Goal: Obtain resource: Download file/media

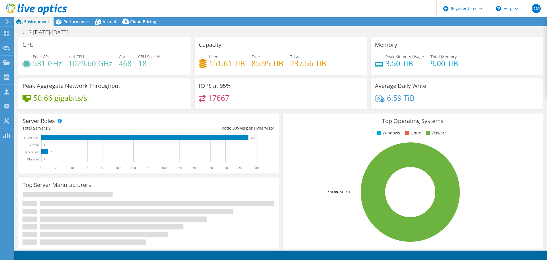
select select "USD"
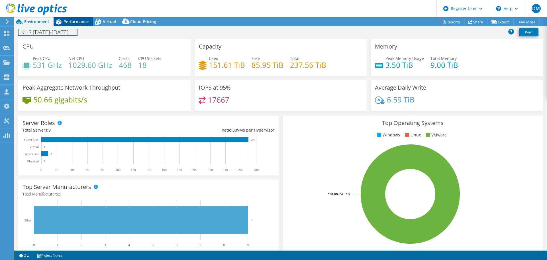
click at [70, 25] on div "Project Actions Project Actions Reports Share Export vSAN ReadyNode Sizer" at bounding box center [280, 138] width 533 height 242
click at [70, 24] on div "Performance" at bounding box center [73, 21] width 39 height 9
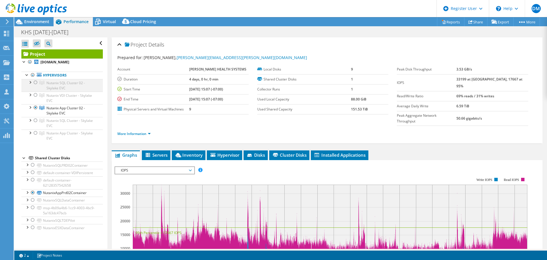
click at [36, 86] on div at bounding box center [36, 82] width 6 height 7
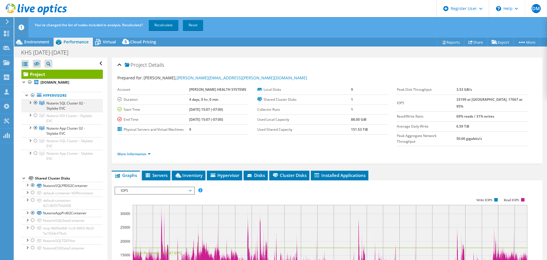
click at [33, 106] on div at bounding box center [36, 102] width 6 height 7
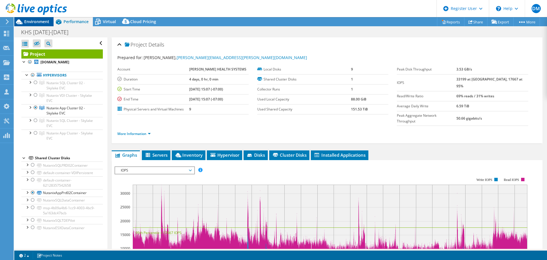
click at [44, 23] on div "Environment" at bounding box center [33, 21] width 39 height 9
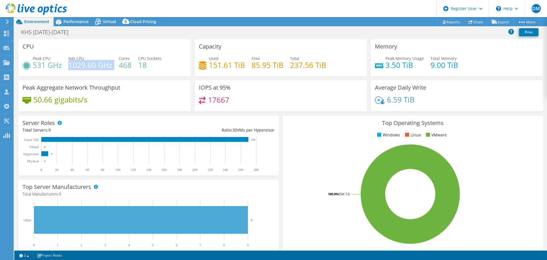
drag, startPoint x: 113, startPoint y: 64, endPoint x: 70, endPoint y: 63, distance: 43.3
click at [70, 63] on div "Peak CPU 531 GHz Net CPU 1029.60 GHz Cores 468 CPU Sockets 18" at bounding box center [105, 64] width 164 height 19
copy div "1029.60 GHz"
drag, startPoint x: 62, startPoint y: 64, endPoint x: 52, endPoint y: 64, distance: 9.7
click at [52, 64] on h4 "531 GHz" at bounding box center [47, 65] width 29 height 6
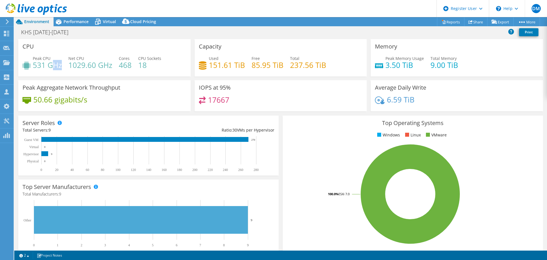
click at [51, 65] on h4 "531 GHz" at bounding box center [47, 65] width 29 height 6
click at [50, 64] on h4 "531 GHz" at bounding box center [47, 65] width 29 height 6
click at [51, 64] on h4 "531 GHz" at bounding box center [47, 65] width 29 height 6
click at [62, 64] on div "Peak CPU 531 GHz Net CPU 1029.60 GHz Cores 468 CPU Sockets 18" at bounding box center [105, 64] width 164 height 19
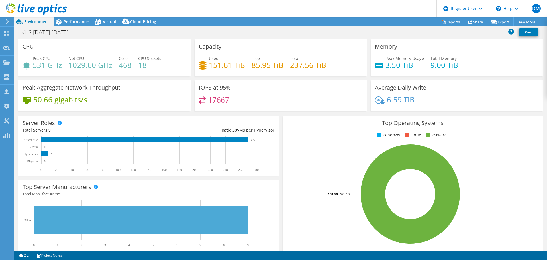
drag, startPoint x: 55, startPoint y: 66, endPoint x: 32, endPoint y: 68, distance: 23.2
click at [32, 68] on div "Peak CPU 531 GHz Net CPU 1029.60 GHz Cores 468 CPU Sockets 18" at bounding box center [105, 64] width 164 height 19
click at [36, 66] on h4 "531 GHz" at bounding box center [47, 65] width 29 height 6
drag, startPoint x: 33, startPoint y: 66, endPoint x: 64, endPoint y: 64, distance: 30.6
click at [64, 64] on div "Peak CPU 531 GHz Net CPU 1029.60 GHz Cores 468 CPU Sockets 18" at bounding box center [105, 64] width 164 height 19
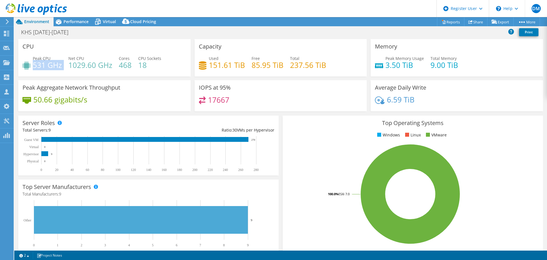
copy div "531 GHz"
click at [118, 66] on div "Peak CPU 531 GHz Net CPU 1029.60 GHz Cores 468 CPU Sockets 18" at bounding box center [105, 64] width 164 height 19
click at [96, 22] on icon at bounding box center [98, 22] width 10 height 10
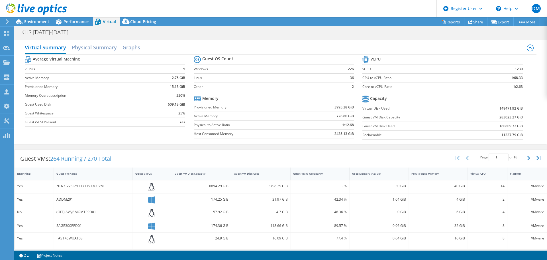
click at [514, 87] on b "1:2.63" at bounding box center [518, 87] width 10 height 6
click at [513, 87] on b "1:2.63" at bounding box center [518, 87] width 10 height 6
drag, startPoint x: 513, startPoint y: 87, endPoint x: 518, endPoint y: 87, distance: 5.1
click at [517, 88] on b "1:2.63" at bounding box center [518, 87] width 10 height 6
drag, startPoint x: 521, startPoint y: 86, endPoint x: 508, endPoint y: 87, distance: 13.1
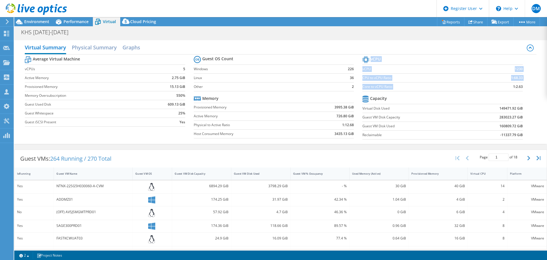
click at [508, 87] on section "vCPU vCPU 1230 CPU to vCPU Ratio 1:68.33 Core to vCPU Ratio 1:2.63 Capacity Vir…" at bounding box center [446, 98] width 169 height 87
copy tbody "vCPU vCPU 1230 CPU to vCPU Ratio 1:68.33 Core to vCPU Ratio"
click at [515, 68] on b "1230" at bounding box center [519, 69] width 8 height 6
click at [506, 95] on td at bounding box center [493, 99] width 59 height 10
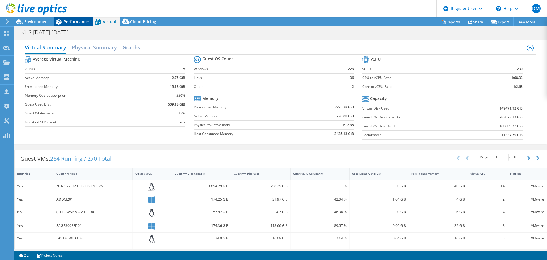
click at [75, 19] on div "Performance" at bounding box center [73, 21] width 39 height 9
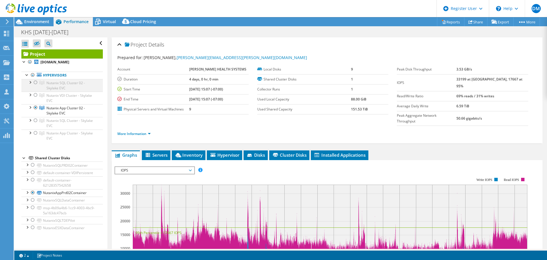
click at [38, 86] on div at bounding box center [36, 82] width 6 height 7
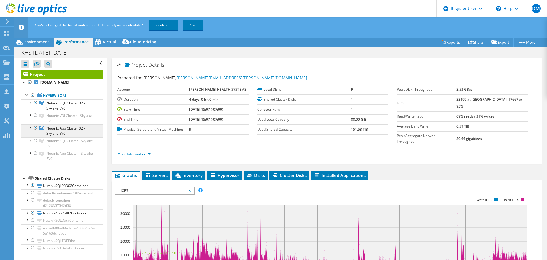
drag, startPoint x: 35, startPoint y: 132, endPoint x: 40, endPoint y: 132, distance: 5.1
click at [35, 131] on div at bounding box center [36, 127] width 6 height 7
click at [161, 28] on link "Recalculate" at bounding box center [164, 25] width 30 height 10
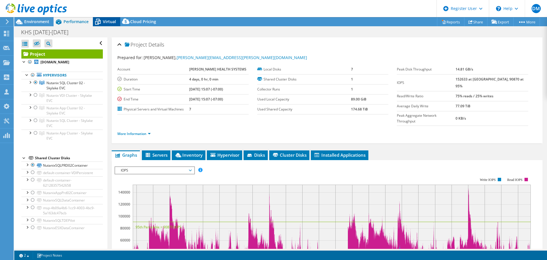
click at [107, 20] on span "Virtual" at bounding box center [109, 21] width 13 height 5
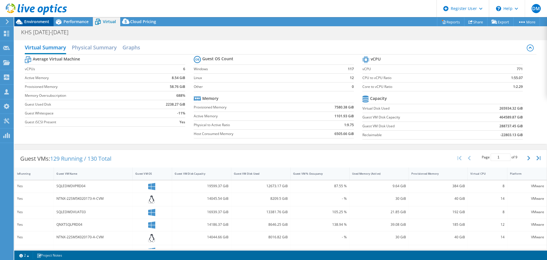
click at [40, 21] on span "Environment" at bounding box center [36, 21] width 25 height 5
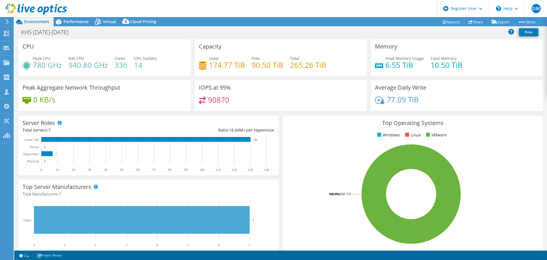
click at [73, 64] on h4 "940.80 GHz" at bounding box center [88, 65] width 40 height 6
click at [92, 46] on div "CPU Peak CPU 780 GHz Net CPU 940.80 GHz Cores 336 CPU Sockets 14" at bounding box center [104, 57] width 172 height 37
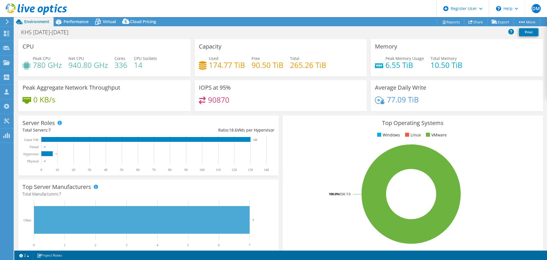
click at [78, 66] on h4 "940.80 GHz" at bounding box center [88, 65] width 40 height 6
copy h4 "940.80"
click at [37, 64] on h4 "780 GHz" at bounding box center [47, 65] width 29 height 6
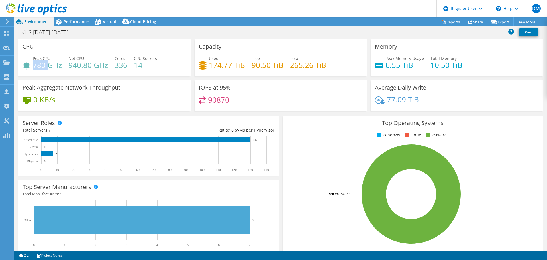
copy h4 "780"
click at [109, 21] on span "Virtual" at bounding box center [109, 21] width 13 height 5
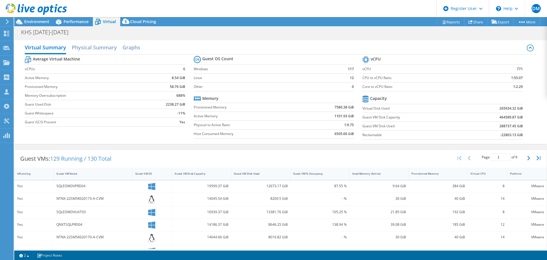
click at [513, 88] on b "1:2.29" at bounding box center [518, 87] width 10 height 6
copy tbody "vCPU vCPU 771 CPU to vCPU Ratio 1:55.07 Core to vCPU Ratio"
click at [194, 68] on label "Windows" at bounding box center [263, 69] width 139 height 6
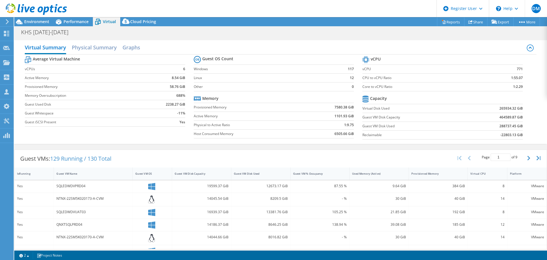
drag, startPoint x: 479, startPoint y: 79, endPoint x: 316, endPoint y: 81, distance: 163.0
click at [481, 79] on td "1:55.07" at bounding box center [502, 77] width 42 height 9
click at [448, 21] on link "Reports" at bounding box center [450, 21] width 27 height 9
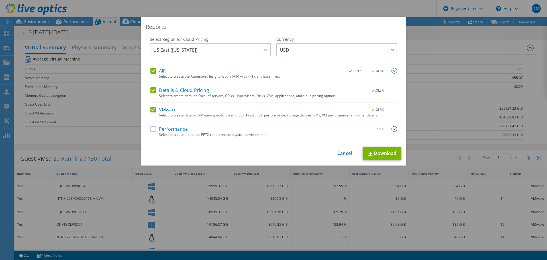
click at [158, 68] on label "AIR" at bounding box center [157, 71] width 15 height 6
click at [0, 0] on input "AIR" at bounding box center [0, 0] width 0 height 0
click at [152, 87] on label "Details & Cloud Pricing" at bounding box center [179, 90] width 59 height 6
click at [0, 0] on input "Details & Cloud Pricing" at bounding box center [0, 0] width 0 height 0
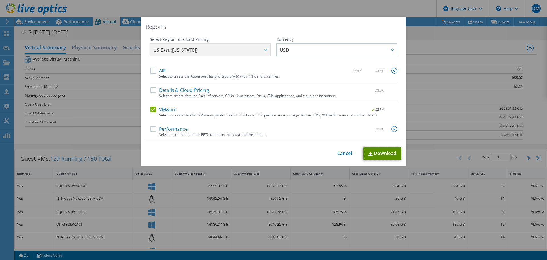
click at [397, 150] on link "Download" at bounding box center [382, 153] width 38 height 13
click at [344, 144] on div "Reports Select Region for Cloud Pricing Asia Pacific ([GEOGRAPHIC_DATA]) [GEOGR…" at bounding box center [273, 91] width 264 height 148
click at [341, 153] on link "Cancel" at bounding box center [344, 152] width 15 height 5
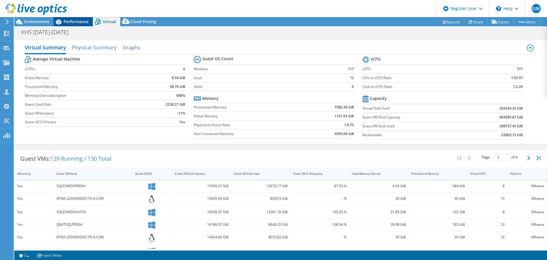
click at [68, 19] on span "Performance" at bounding box center [76, 21] width 25 height 5
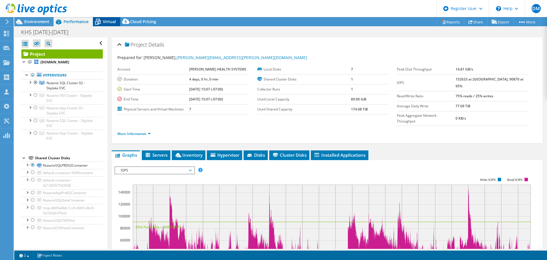
click at [99, 21] on icon at bounding box center [98, 22] width 6 height 5
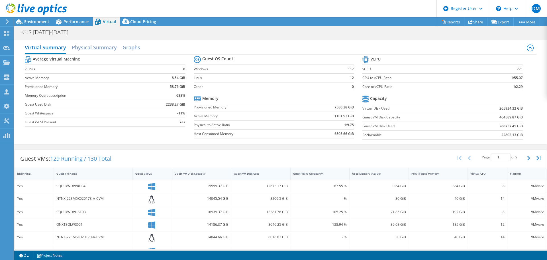
click at [259, 173] on div "Guest VM Disk Used" at bounding box center [257, 173] width 47 height 4
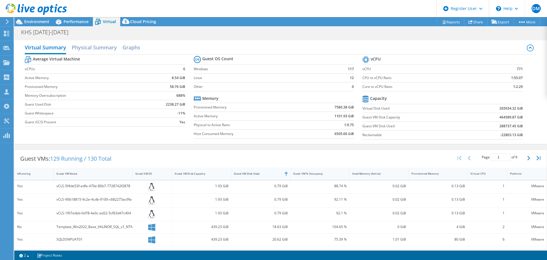
click at [259, 173] on div "Guest VM Disk Used" at bounding box center [257, 173] width 47 height 4
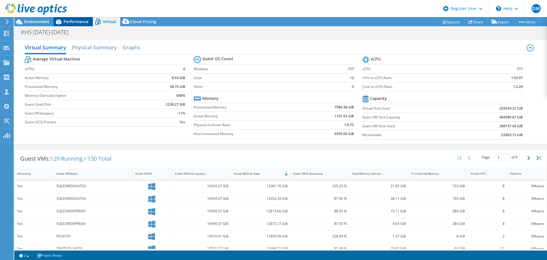
click at [83, 23] on span "Performance" at bounding box center [76, 21] width 25 height 5
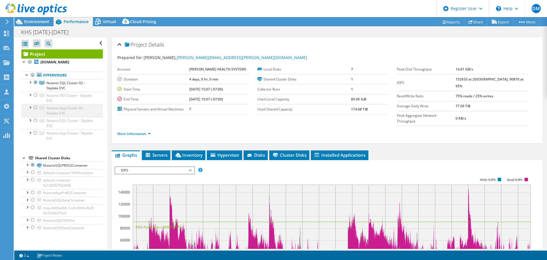
click at [31, 110] on div at bounding box center [30, 107] width 6 height 6
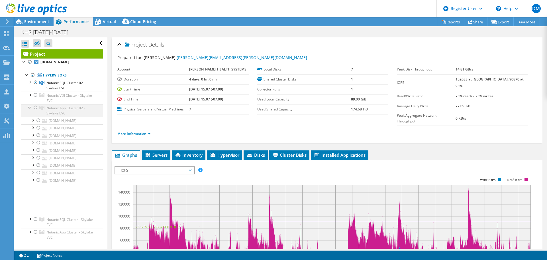
click at [34, 111] on div at bounding box center [36, 107] width 6 height 7
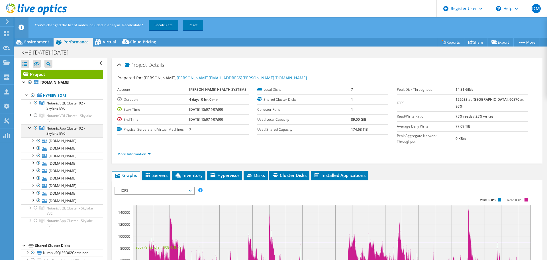
click at [29, 130] on div at bounding box center [30, 127] width 6 height 6
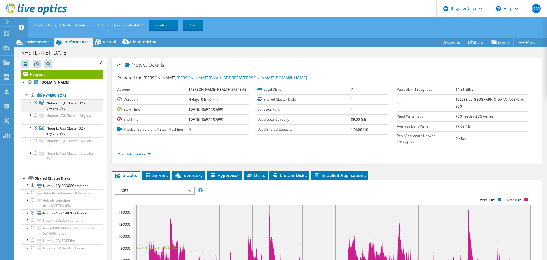
click at [36, 106] on div at bounding box center [36, 102] width 6 height 7
click at [167, 26] on link "Recalculate" at bounding box center [164, 25] width 30 height 10
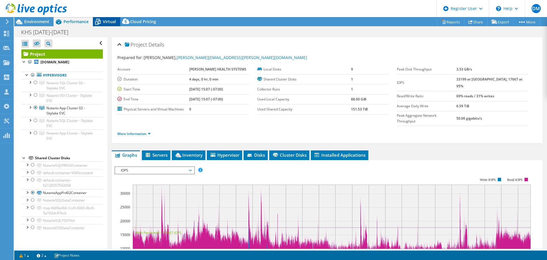
click at [108, 20] on span "Virtual" at bounding box center [109, 21] width 13 height 5
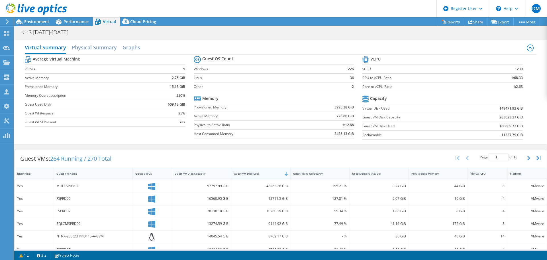
click at [270, 172] on div "Guest VM Disk Used" at bounding box center [257, 173] width 47 height 4
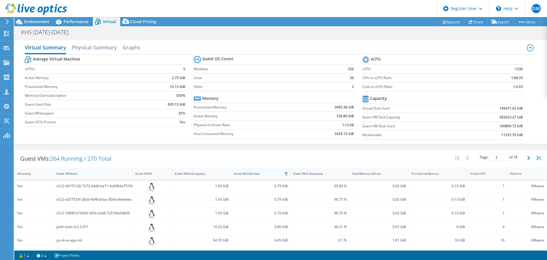
click at [270, 172] on div "Guest VM Disk Used" at bounding box center [257, 173] width 47 height 4
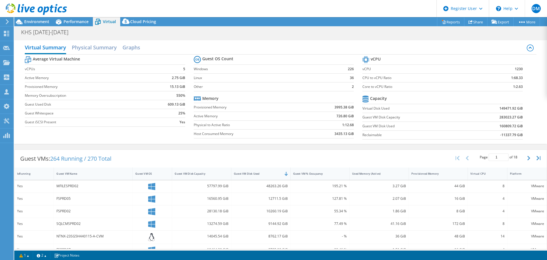
click at [167, 107] on td "609.13 GiB" at bounding box center [166, 104] width 38 height 9
click at [77, 24] on span "Performance" at bounding box center [76, 21] width 25 height 5
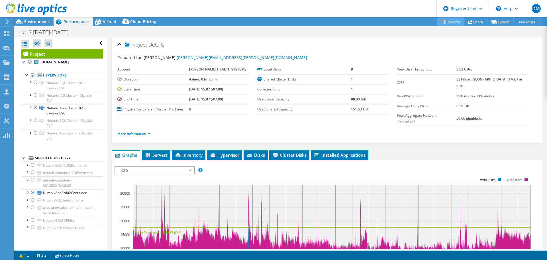
click at [449, 22] on link "Reports" at bounding box center [450, 21] width 27 height 9
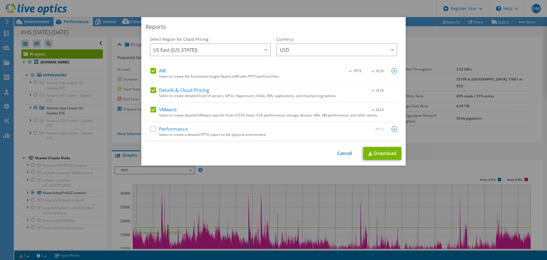
click at [159, 74] on div "Select to create the Automated Insight Report (AIR) with PPTX and Excel files." at bounding box center [278, 76] width 238 height 4
click at [153, 73] on label "AIR" at bounding box center [157, 71] width 15 height 6
click at [0, 0] on input "AIR" at bounding box center [0, 0] width 0 height 0
click at [154, 88] on label "Details & Cloud Pricing" at bounding box center [179, 90] width 59 height 6
click at [0, 0] on input "Details & Cloud Pricing" at bounding box center [0, 0] width 0 height 0
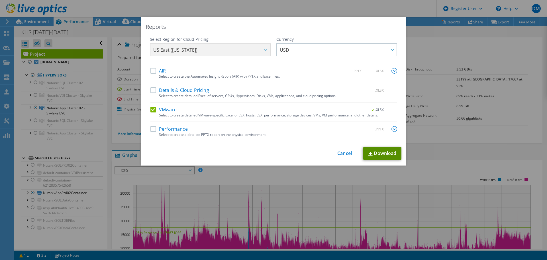
click at [395, 152] on link "Download" at bounding box center [382, 153] width 38 height 13
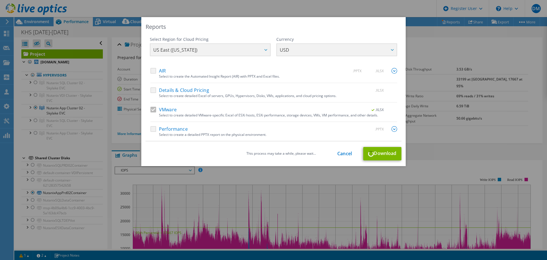
drag, startPoint x: 428, startPoint y: 135, endPoint x: 418, endPoint y: 165, distance: 31.8
click at [429, 135] on div "Reports Select Region for Cloud Pricing Asia Pacific ([GEOGRAPHIC_DATA]) [GEOGR…" at bounding box center [273, 129] width 547 height 225
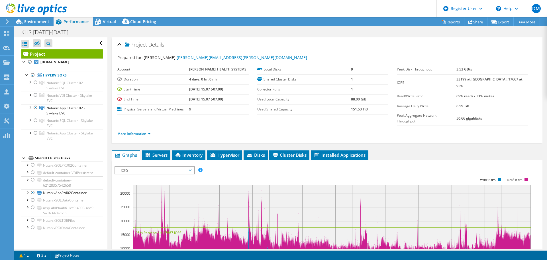
click at [275, 94] on td "Used Local Capacity" at bounding box center [304, 99] width 94 height 10
click at [36, 111] on div at bounding box center [36, 107] width 6 height 7
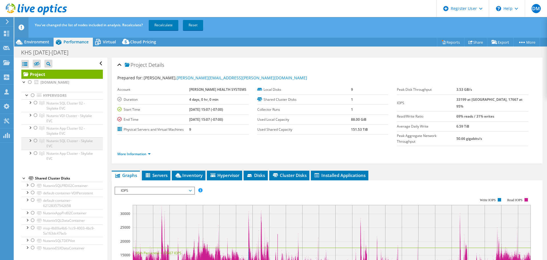
click at [34, 144] on div at bounding box center [36, 140] width 6 height 7
click at [167, 22] on link "Recalculate" at bounding box center [164, 25] width 30 height 10
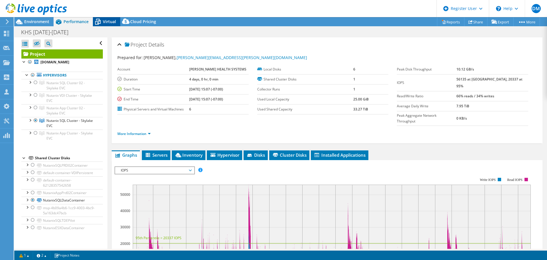
click at [101, 20] on icon at bounding box center [98, 22] width 10 height 10
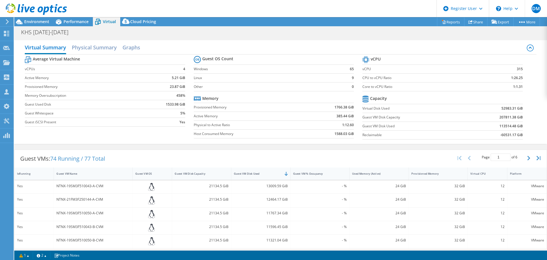
drag, startPoint x: 377, startPoint y: 88, endPoint x: 381, endPoint y: 89, distance: 4.2
click at [378, 88] on label "Core to vCPU Ratio" at bounding box center [421, 87] width 118 height 6
click at [45, 23] on span "Environment" at bounding box center [36, 21] width 25 height 5
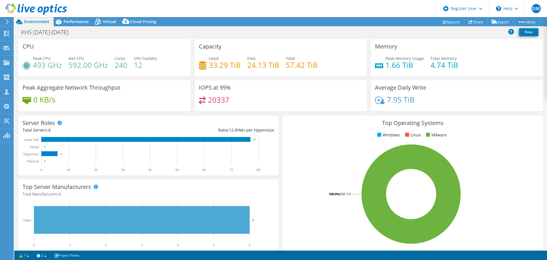
click at [44, 67] on h4 "493 GHz" at bounding box center [47, 65] width 29 height 6
click at [42, 67] on h4 "493 GHz" at bounding box center [47, 65] width 29 height 6
copy h4 "493"
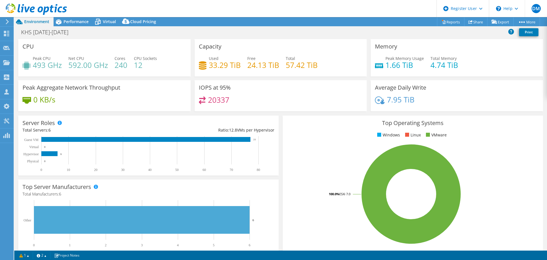
click at [80, 65] on h4 "592.00 GHz" at bounding box center [88, 65] width 40 height 6
click at [79, 65] on h4 "592.00 GHz" at bounding box center [88, 65] width 40 height 6
click at [76, 65] on h4 "592.00 GHz" at bounding box center [88, 65] width 40 height 6
click at [75, 65] on h4 "592.00 GHz" at bounding box center [88, 65] width 40 height 6
copy h4 "592.00"
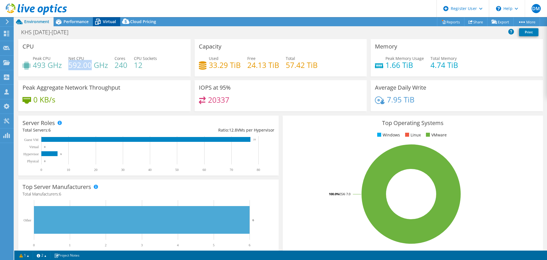
click at [102, 23] on icon at bounding box center [98, 22] width 10 height 10
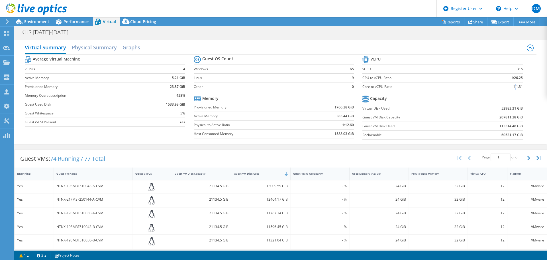
click at [513, 86] on b "1:1.31" at bounding box center [518, 87] width 10 height 6
copy tbody "vCPU vCPU 315 CPU to vCPU Ratio 1:26.25 Core to vCPU Ratio"
click at [43, 22] on span "Environment" at bounding box center [36, 21] width 25 height 5
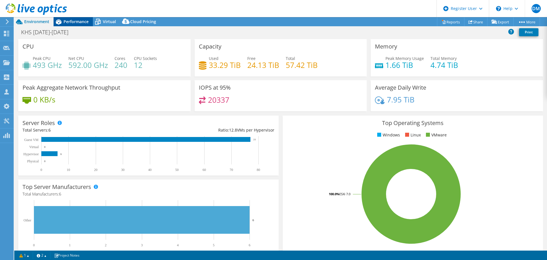
click at [63, 22] on icon at bounding box center [59, 22] width 10 height 10
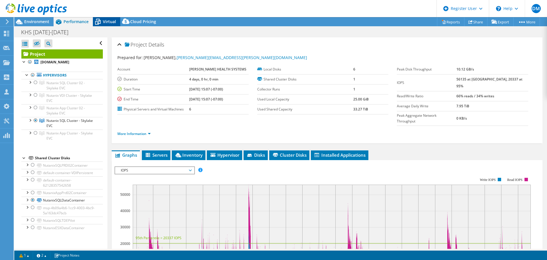
click at [108, 26] on div "Virtual" at bounding box center [106, 21] width 27 height 9
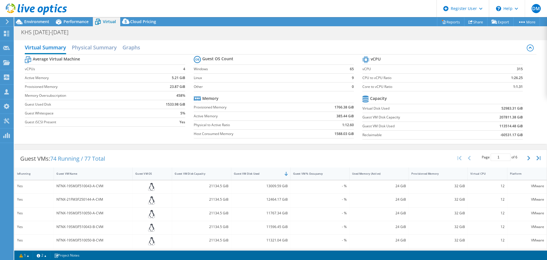
click at [440, 26] on div "KHS [DATE]-[DATE] Print" at bounding box center [280, 31] width 533 height 11
click at [443, 24] on link "Reports" at bounding box center [450, 21] width 27 height 9
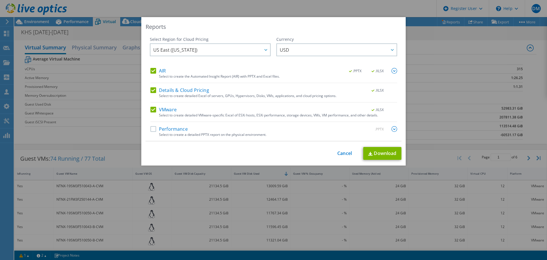
click at [154, 73] on div "AIR .PPTX .XLSX" at bounding box center [273, 71] width 247 height 7
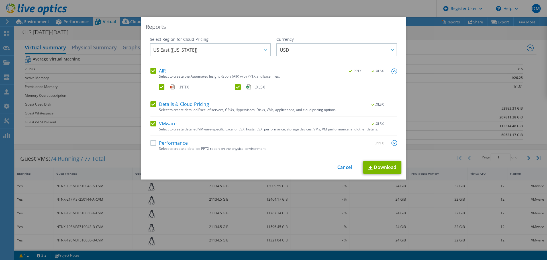
select select "USD"
click at [154, 99] on div "AIR .PPTX .XLSX Select to create the Automated Insight Report (AIR) with PPTX a…" at bounding box center [273, 111] width 247 height 87
click at [152, 103] on label "Details & Cloud Pricing" at bounding box center [179, 104] width 59 height 6
click at [0, 0] on input "Details & Cloud Pricing" at bounding box center [0, 0] width 0 height 0
click at [152, 72] on label "AIR" at bounding box center [157, 71] width 15 height 6
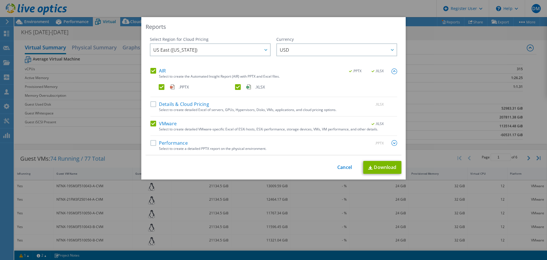
click at [0, 0] on input "AIR" at bounding box center [0, 0] width 0 height 0
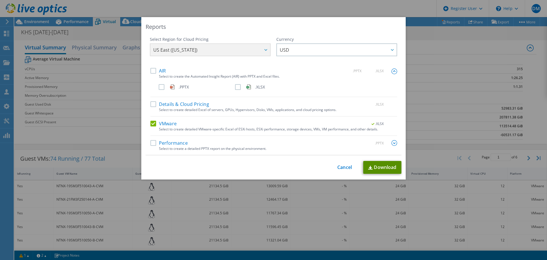
click at [380, 164] on link "Download" at bounding box center [382, 167] width 38 height 13
click at [76, 101] on div "Reports Select Region for Cloud Pricing Asia Pacific ([GEOGRAPHIC_DATA]) [GEOGR…" at bounding box center [273, 129] width 547 height 225
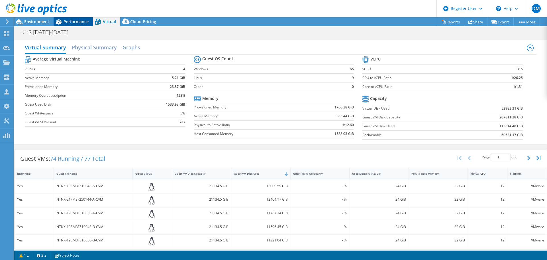
click at [85, 24] on div "Performance" at bounding box center [73, 21] width 39 height 9
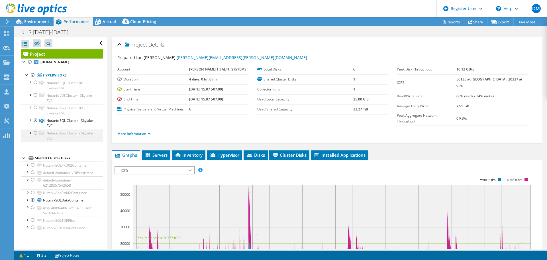
click at [34, 136] on div at bounding box center [36, 132] width 6 height 7
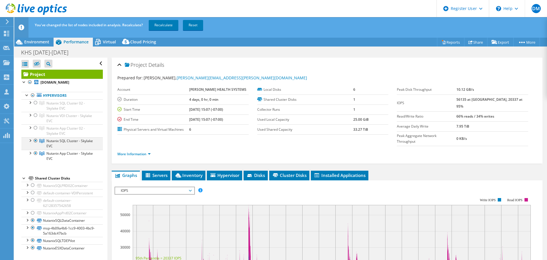
click at [35, 144] on div at bounding box center [36, 140] width 6 height 7
click at [165, 29] on link "Recalculate" at bounding box center [164, 25] width 30 height 10
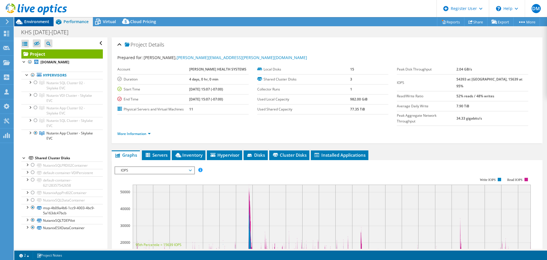
click at [37, 20] on span "Environment" at bounding box center [36, 21] width 25 height 5
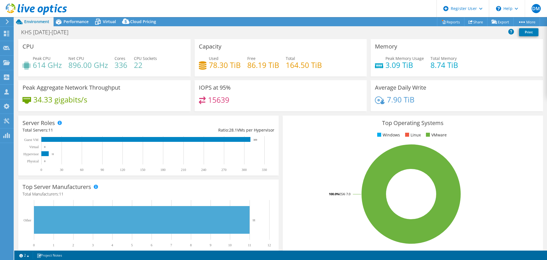
click at [40, 66] on h4 "614 GHz" at bounding box center [47, 65] width 29 height 6
copy h4 "614"
click at [75, 68] on h4 "896.00 GHz" at bounding box center [88, 65] width 40 height 6
click at [75, 67] on h4 "896.00 GHz" at bounding box center [88, 65] width 40 height 6
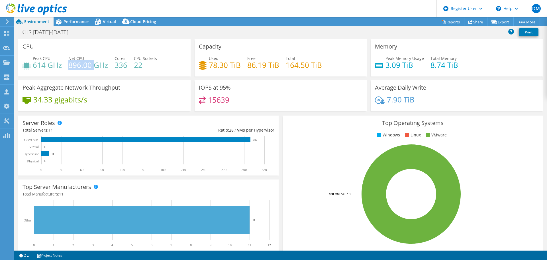
copy h4 "896.00"
click at [227, 112] on div "IOPS at 95% 15639" at bounding box center [281, 97] width 176 height 35
click at [84, 22] on span "Performance" at bounding box center [76, 21] width 25 height 5
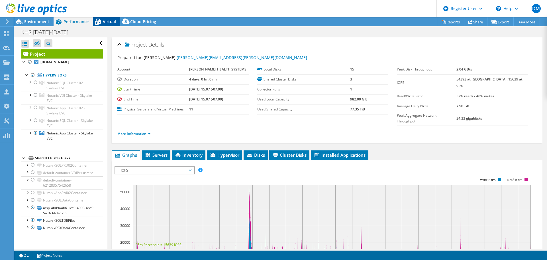
click at [101, 22] on icon at bounding box center [98, 22] width 10 height 10
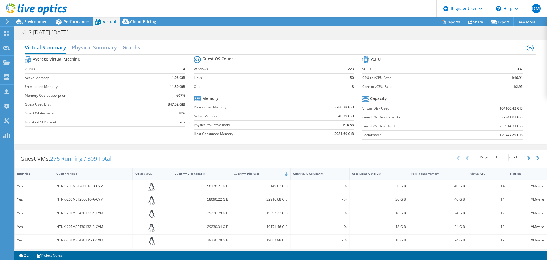
click at [518, 87] on b "1:2.95" at bounding box center [518, 87] width 10 height 6
click at [517, 87] on b "1:2.95" at bounding box center [518, 87] width 10 height 6
copy tbody "vCPU vCPU 1032 CPU to vCPU Ratio 1:46.91 Core to vCPU Ratio"
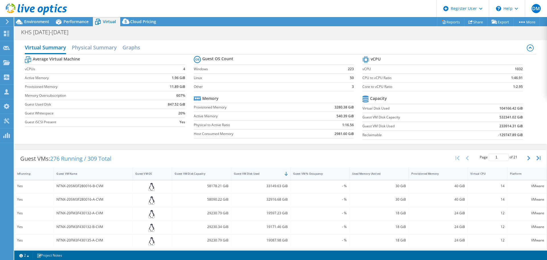
click at [241, 74] on td "Linux" at bounding box center [263, 77] width 139 height 9
click at [454, 23] on link "Reports" at bounding box center [450, 21] width 27 height 9
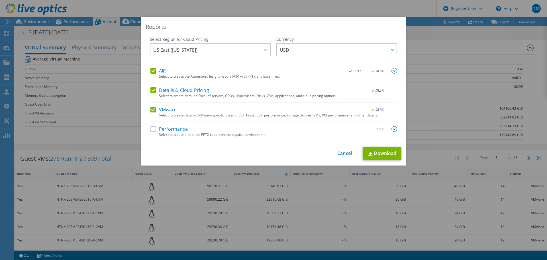
drag, startPoint x: 152, startPoint y: 72, endPoint x: 150, endPoint y: 80, distance: 8.5
click at [152, 71] on label "AIR" at bounding box center [157, 71] width 15 height 6
click at [0, 0] on input "AIR" at bounding box center [0, 0] width 0 height 0
drag, startPoint x: 150, startPoint y: 91, endPoint x: 154, endPoint y: 94, distance: 4.7
click at [151, 91] on label "Details & Cloud Pricing" at bounding box center [179, 90] width 59 height 6
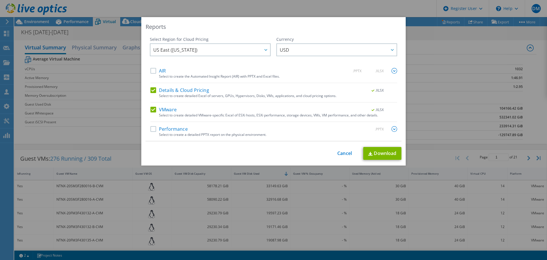
click at [0, 0] on input "Details & Cloud Pricing" at bounding box center [0, 0] width 0 height 0
click at [378, 153] on link "Download" at bounding box center [382, 153] width 38 height 13
click at [479, 61] on div "Reports Select Region for Cloud Pricing Asia Pacific ([GEOGRAPHIC_DATA]) [GEOGR…" at bounding box center [273, 129] width 547 height 225
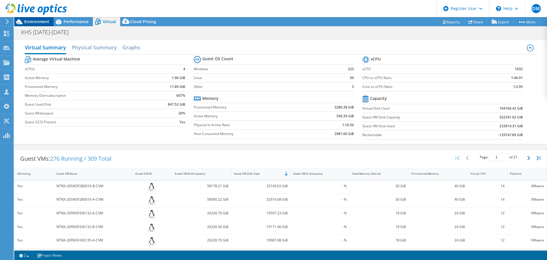
click at [40, 21] on span "Environment" at bounding box center [36, 21] width 25 height 5
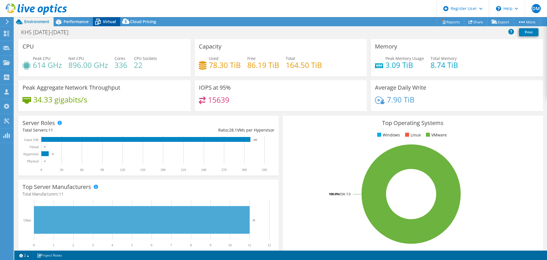
click at [102, 20] on icon at bounding box center [98, 22] width 10 height 10
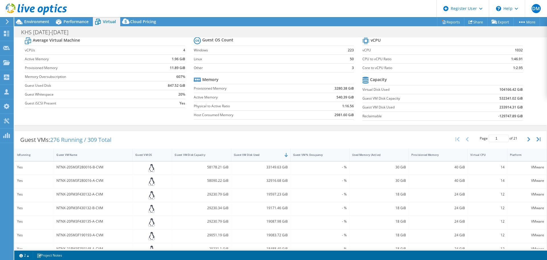
scroll to position [28, 0]
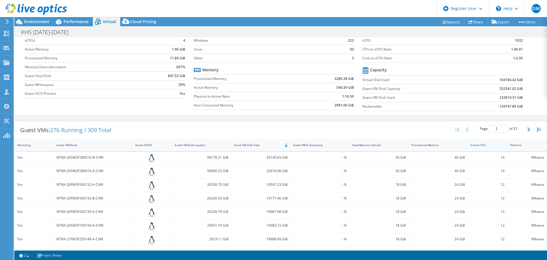
click at [480, 147] on div "Virtual CPU" at bounding box center [484, 144] width 32 height 9
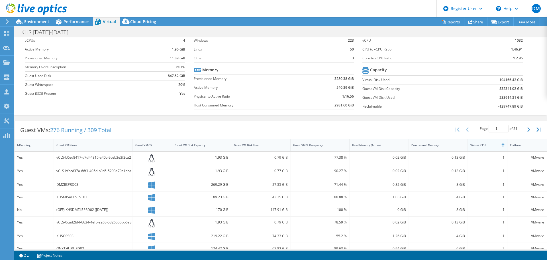
click at [480, 147] on div "Virtual CPU" at bounding box center [484, 144] width 32 height 9
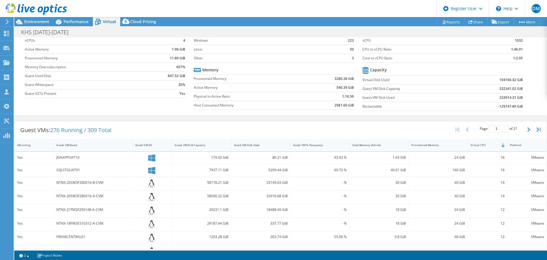
click at [432, 146] on div "Provisioned Memory" at bounding box center [434, 145] width 47 height 4
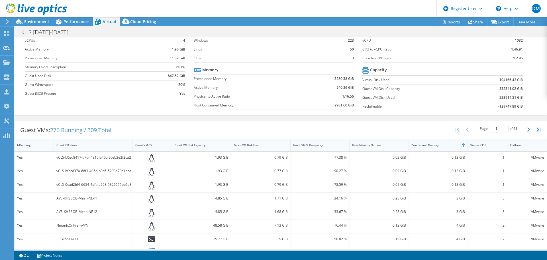
click at [432, 146] on div "Provisioned Memory" at bounding box center [434, 145] width 47 height 4
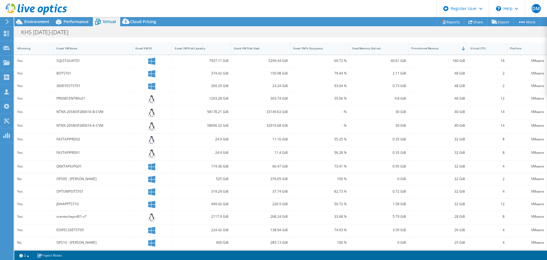
scroll to position [128, 0]
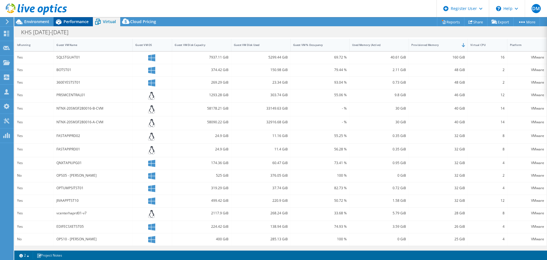
click at [84, 21] on span "Performance" at bounding box center [76, 21] width 25 height 5
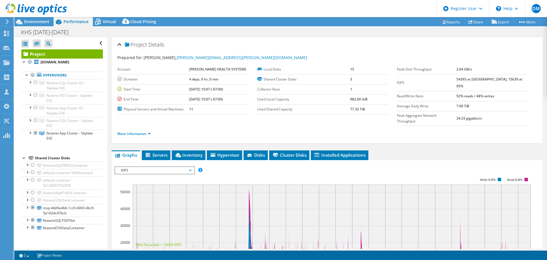
scroll to position [0, 0]
click at [34, 86] on div at bounding box center [36, 82] width 6 height 7
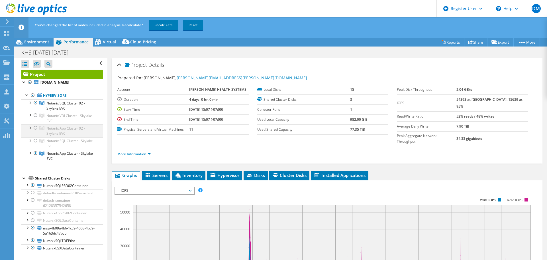
click at [36, 131] on div at bounding box center [36, 127] width 6 height 7
click at [36, 144] on div at bounding box center [36, 140] width 6 height 7
click at [157, 26] on link "Recalculate" at bounding box center [164, 25] width 30 height 10
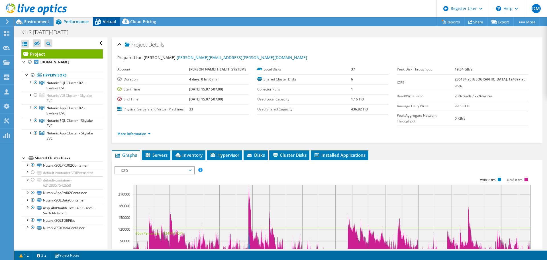
drag, startPoint x: 112, startPoint y: 19, endPoint x: 93, endPoint y: 26, distance: 20.4
click at [112, 19] on span "Virtual" at bounding box center [109, 21] width 13 height 5
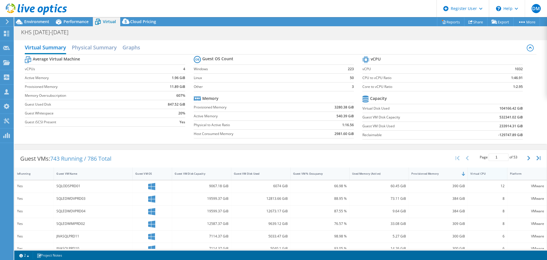
click at [476, 171] on div "Virtual CPU" at bounding box center [484, 173] width 32 height 9
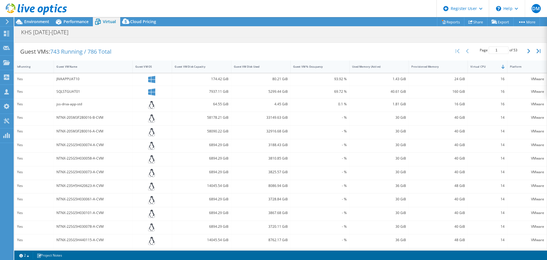
scroll to position [79, 0]
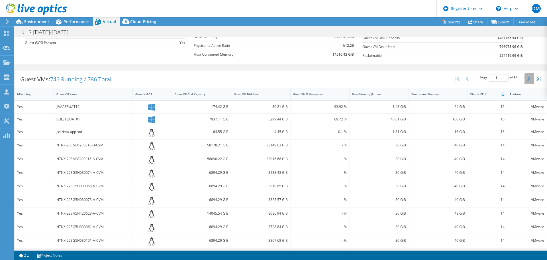
click at [527, 77] on icon "button" at bounding box center [528, 78] width 3 height 5
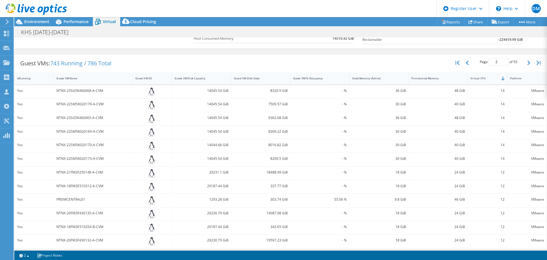
scroll to position [53, 0]
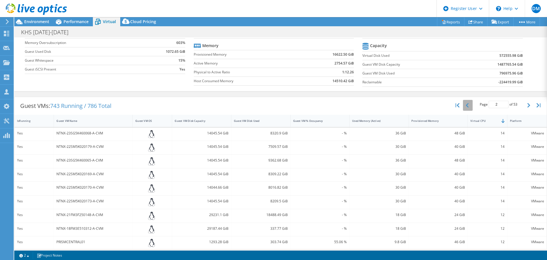
click at [465, 107] on button "button" at bounding box center [468, 105] width 10 height 11
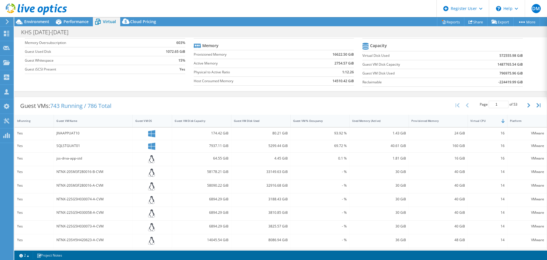
scroll to position [136, 0]
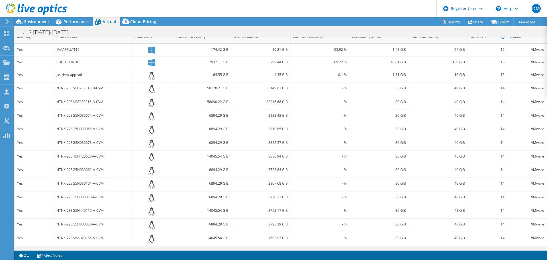
drag, startPoint x: 192, startPoint y: 151, endPoint x: 199, endPoint y: 156, distance: 8.3
click at [192, 151] on div "14045.54 GiB" at bounding box center [201, 156] width 59 height 13
